Goal: Find specific page/section: Find specific page/section

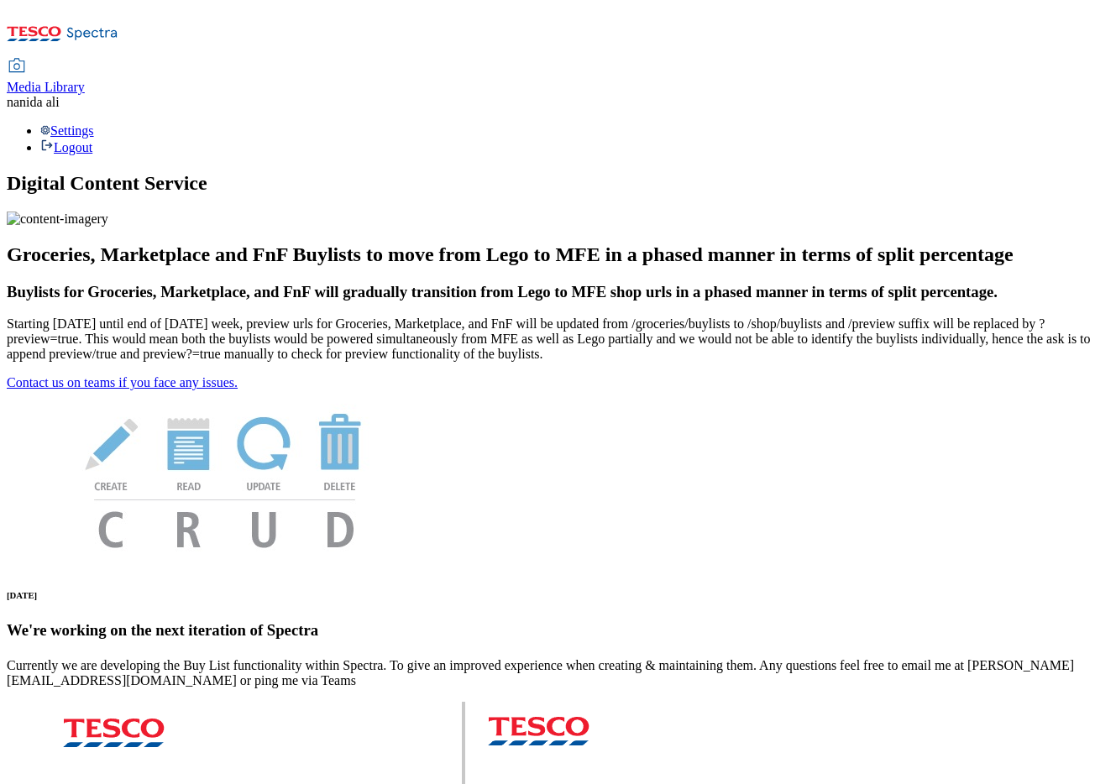
click at [85, 80] on span "Media Library" at bounding box center [46, 87] width 78 height 14
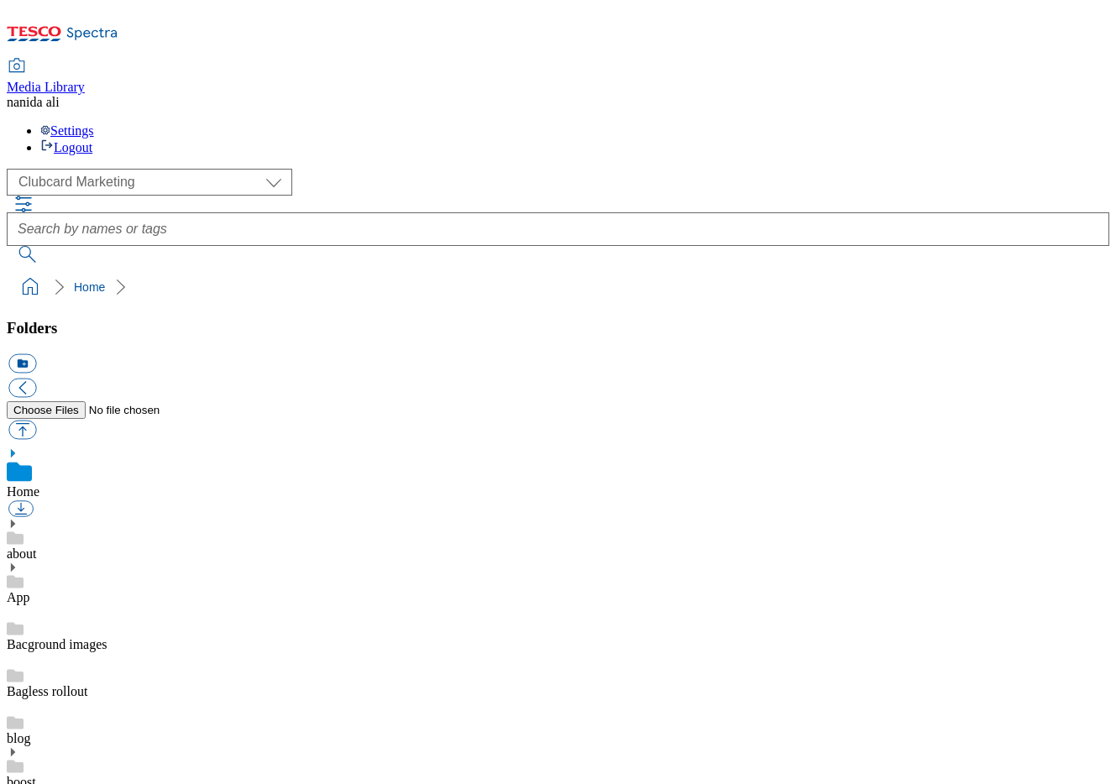
scroll to position [2, 0]
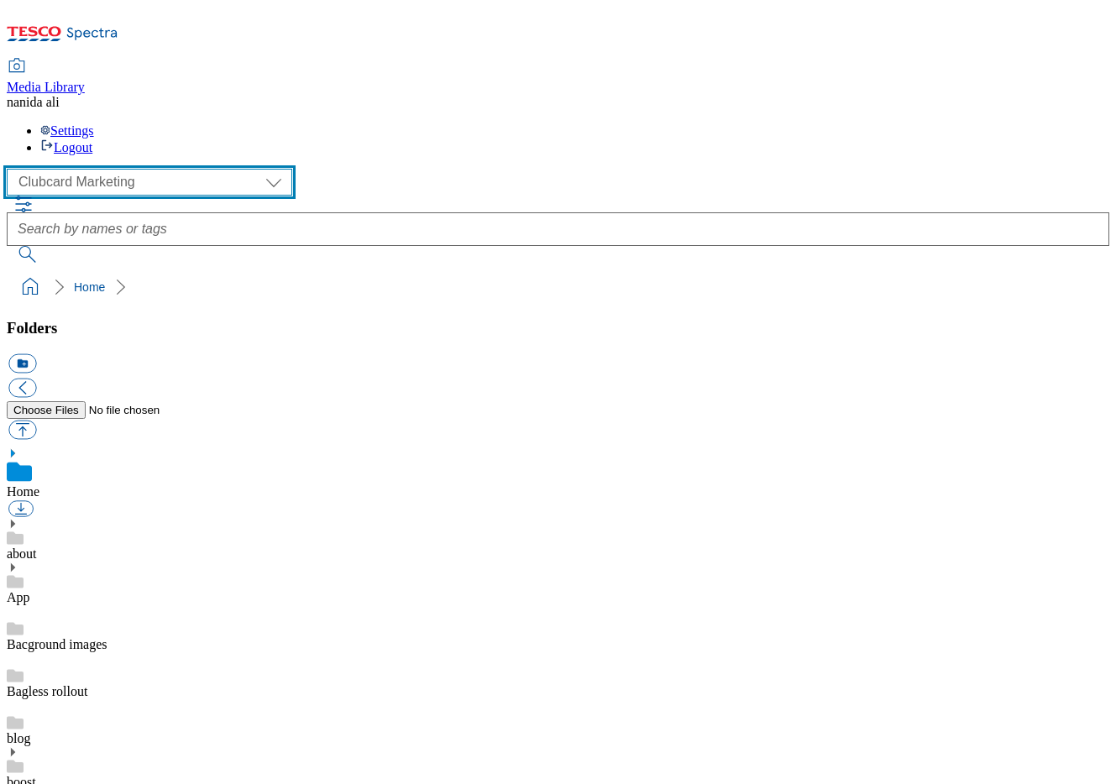
select select "flare-ghs-mktg"
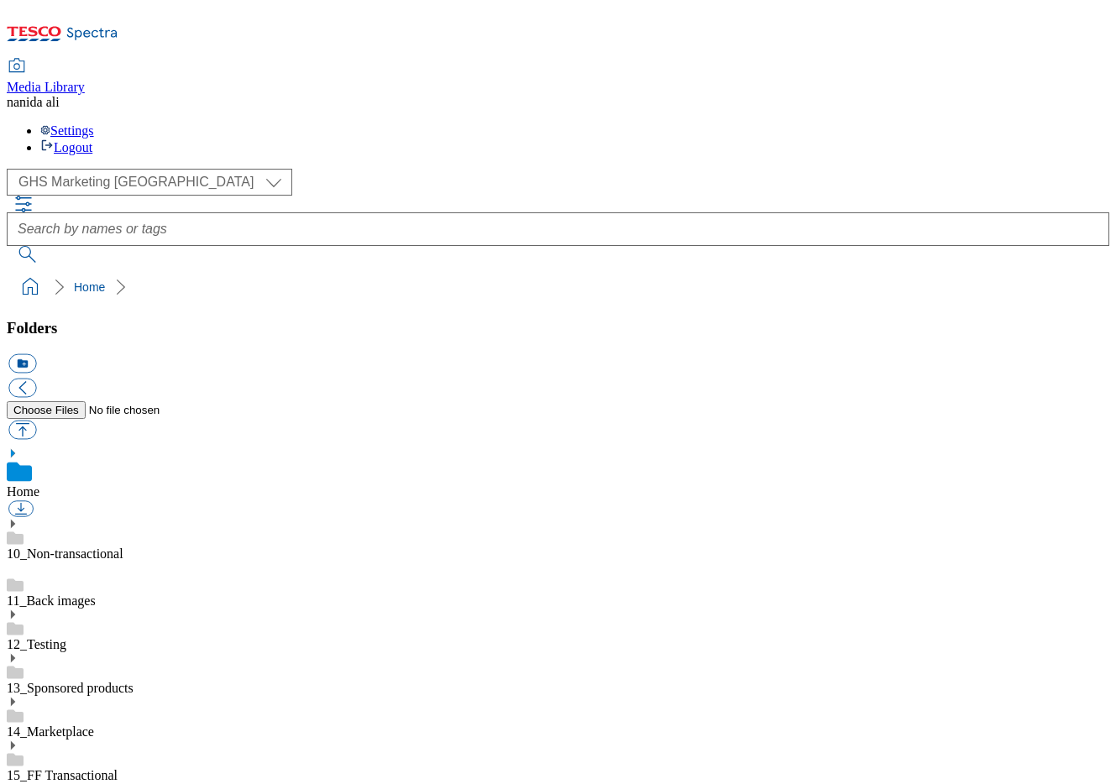
click at [18, 784] on icon at bounding box center [13, 790] width 12 height 12
